Goal: Task Accomplishment & Management: Use online tool/utility

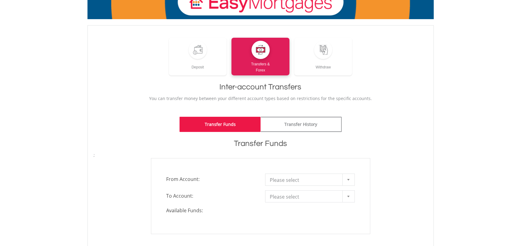
scroll to position [61, 0]
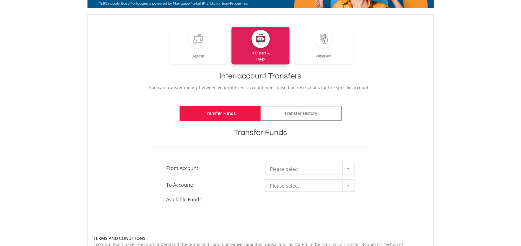
click at [344, 170] on div at bounding box center [349, 169] width 12 height 12
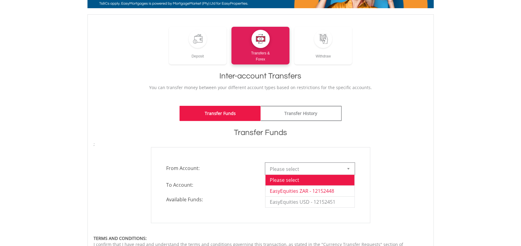
click at [336, 191] on li "EasyEquities ZAR - 12152448" at bounding box center [310, 190] width 89 height 11
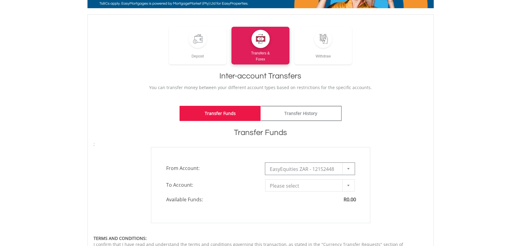
click at [344, 188] on div at bounding box center [349, 186] width 12 height 12
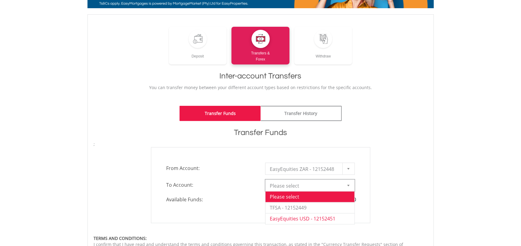
click at [344, 219] on li "EasyEquities USD - 12152451" at bounding box center [310, 218] width 89 height 11
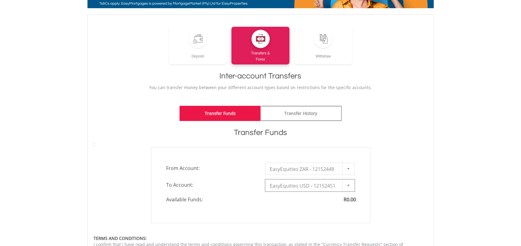
type input "*"
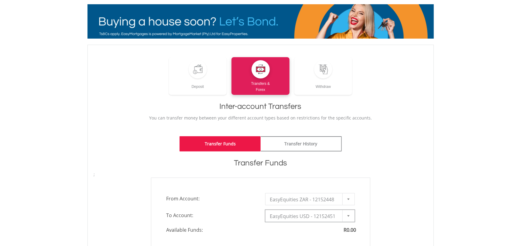
scroll to position [30, 0]
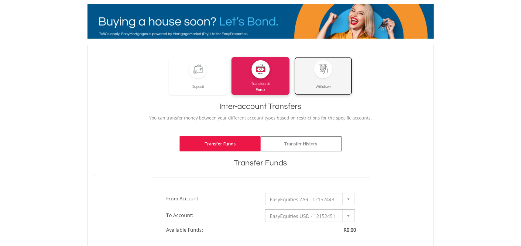
click at [323, 81] on div "Withdraw" at bounding box center [324, 83] width 58 height 11
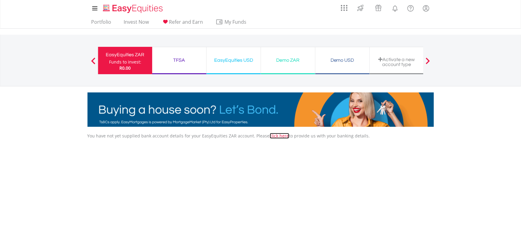
click at [271, 136] on link "click here" at bounding box center [279, 136] width 19 height 6
